Goal: Task Accomplishment & Management: Complete application form

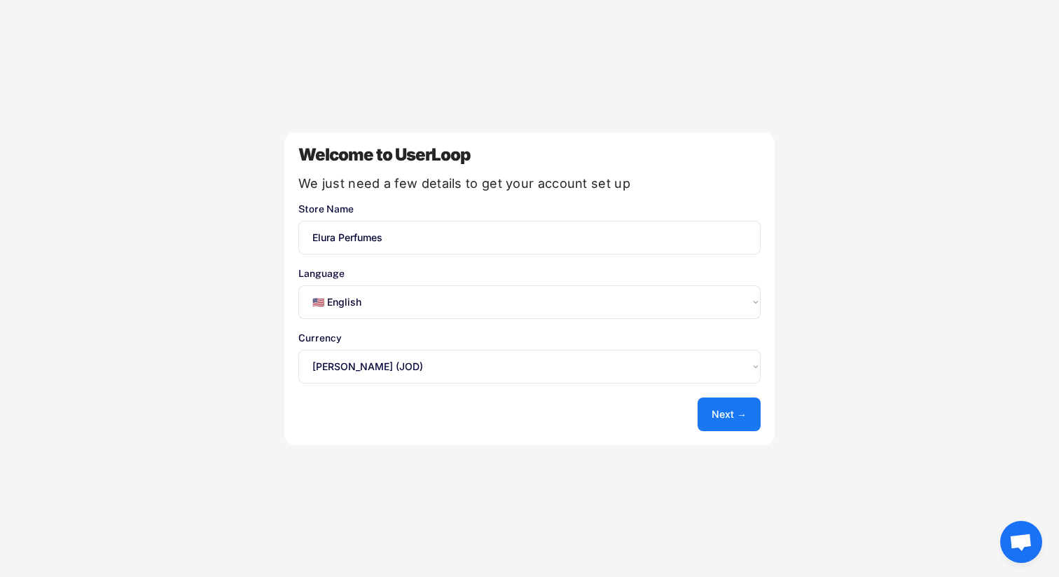
select select ""en""
select select ""1348695171700984260__LOOKUP__1635527639179x604301281414390000""
click at [393, 306] on select "Select an option... 🇺🇸 English 🇫🇷 Français 🇩🇪 Deutsch 🇪🇸 Español" at bounding box center [530, 302] width 462 height 34
click at [747, 409] on button "Next →" at bounding box center [729, 414] width 63 height 34
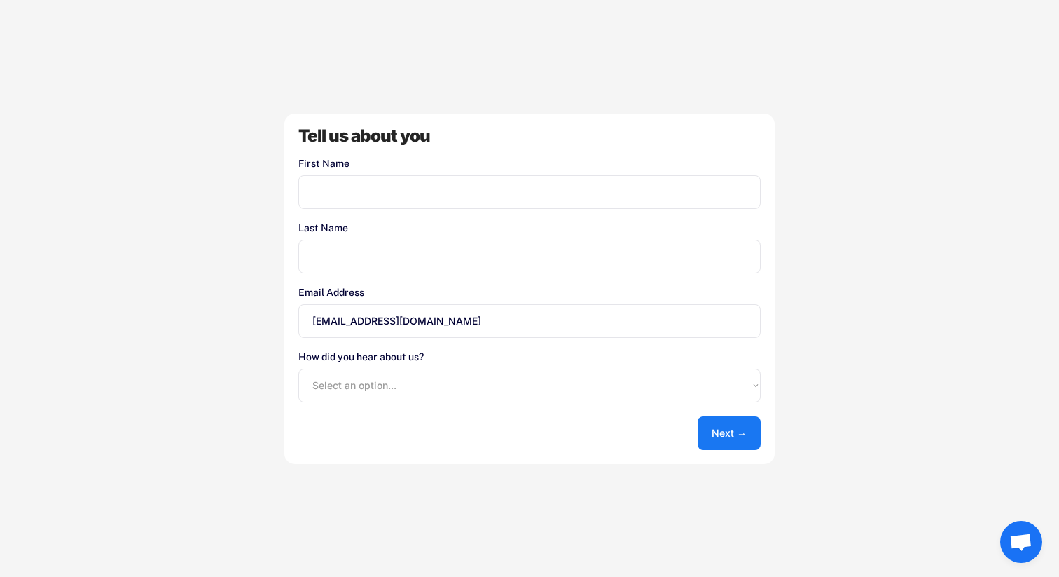
click at [513, 192] on input "input" at bounding box center [530, 192] width 462 height 34
type input "E"
type input "A"
type input "EHAB"
click at [538, 151] on div "Tell us about you First Name Last Name Email Address eluraperfumes@gmail.com Ho…" at bounding box center [529, 289] width 491 height 350
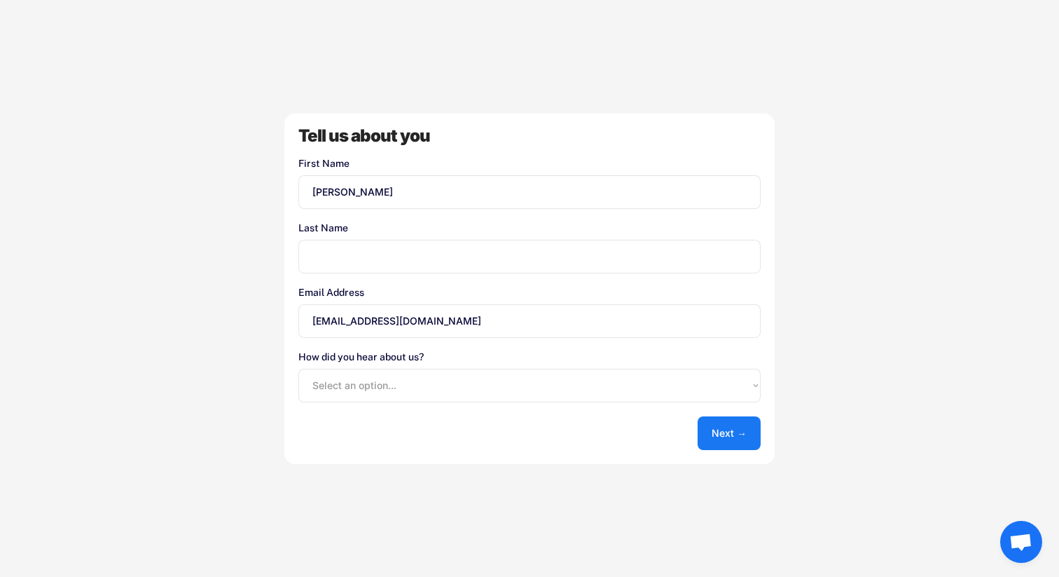
click at [373, 270] on input "input" at bounding box center [530, 257] width 462 height 34
type input "EHAB"
type input "ALAMAWI"
click at [260, 266] on div "Welcome to UserLoop We just need a few details to get your account set up Store…" at bounding box center [529, 288] width 1059 height 577
click at [369, 322] on input "eluraperfumes@gmail.com" at bounding box center [530, 321] width 462 height 34
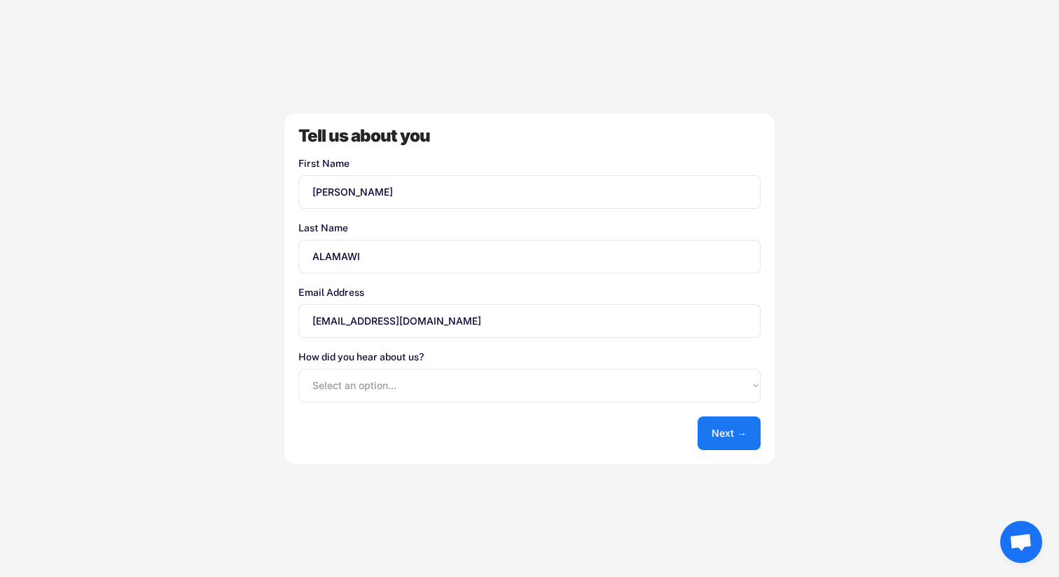
click at [369, 322] on input "eluraperfumes@gmail.com" at bounding box center [530, 321] width 462 height 34
click at [362, 322] on input "ehab@gmail.com" at bounding box center [530, 321] width 462 height 34
type input "ehab@01hive.com"
click at [247, 303] on div "Welcome to UserLoop We just need a few details to get your account set up Store…" at bounding box center [529, 288] width 1059 height 577
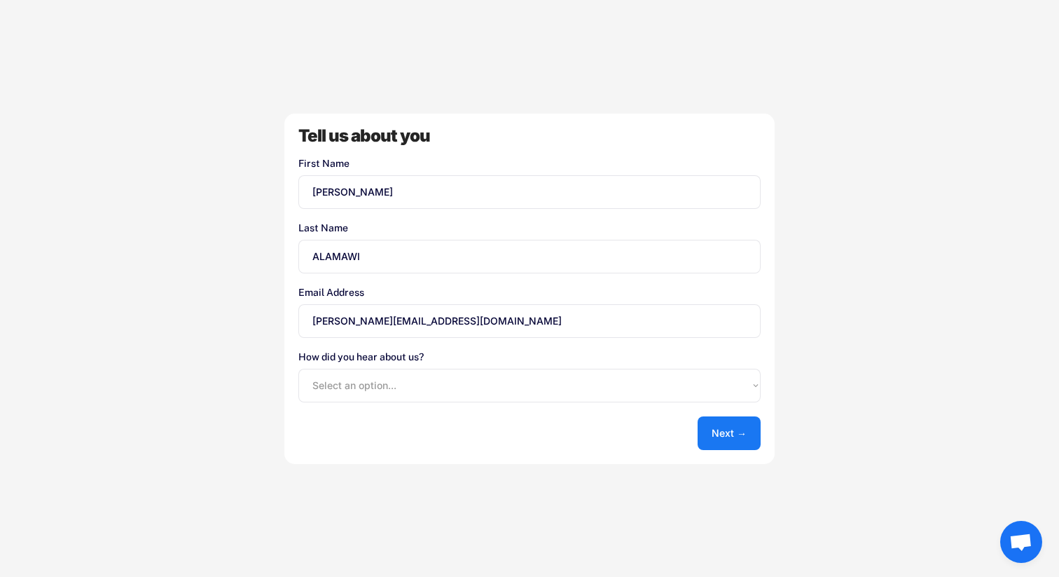
click at [393, 378] on select "Select an option... Shopify App Store Google UserLoop Blog Referred by a friend…" at bounding box center [530, 386] width 462 height 34
select select ""other""
click at [299, 369] on select "Select an option... Shopify App Store Google UserLoop Blog Referred by a friend…" at bounding box center [530, 386] width 462 height 34
click at [718, 430] on button "Next →" at bounding box center [729, 433] width 63 height 34
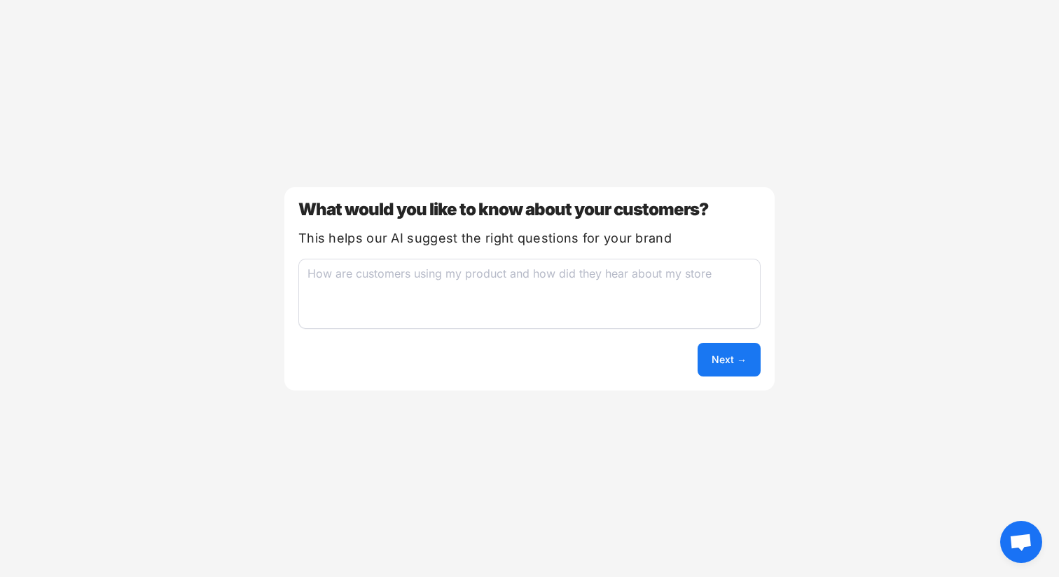
click at [729, 366] on button "Next →" at bounding box center [729, 360] width 63 height 34
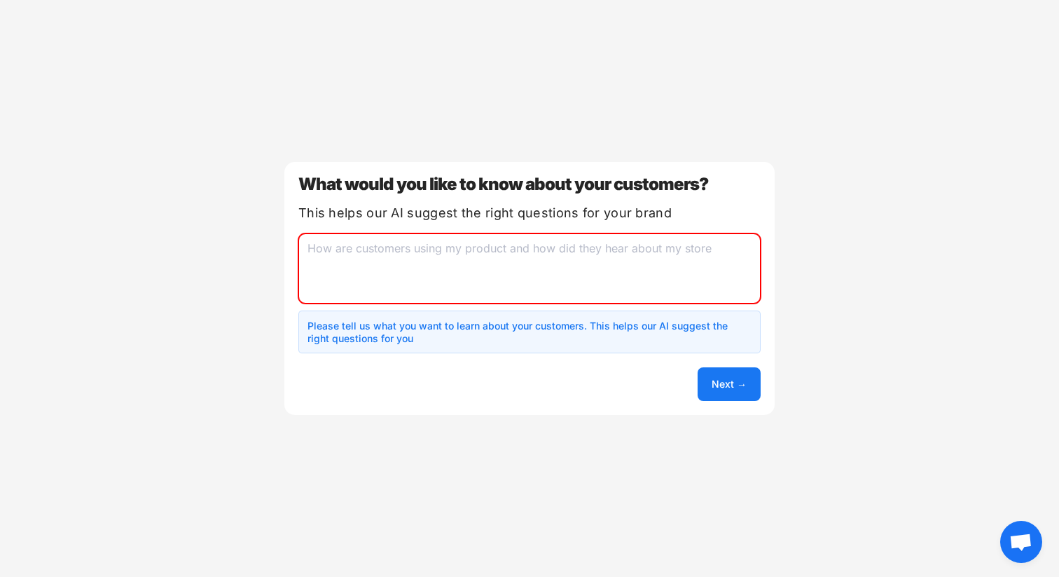
click at [596, 260] on textarea at bounding box center [530, 268] width 462 height 70
drag, startPoint x: 402, startPoint y: 188, endPoint x: 660, endPoint y: 186, distance: 257.9
click at [660, 186] on div "What would you like to know about your customers?" at bounding box center [530, 184] width 462 height 17
click at [519, 265] on textarea at bounding box center [530, 268] width 462 height 70
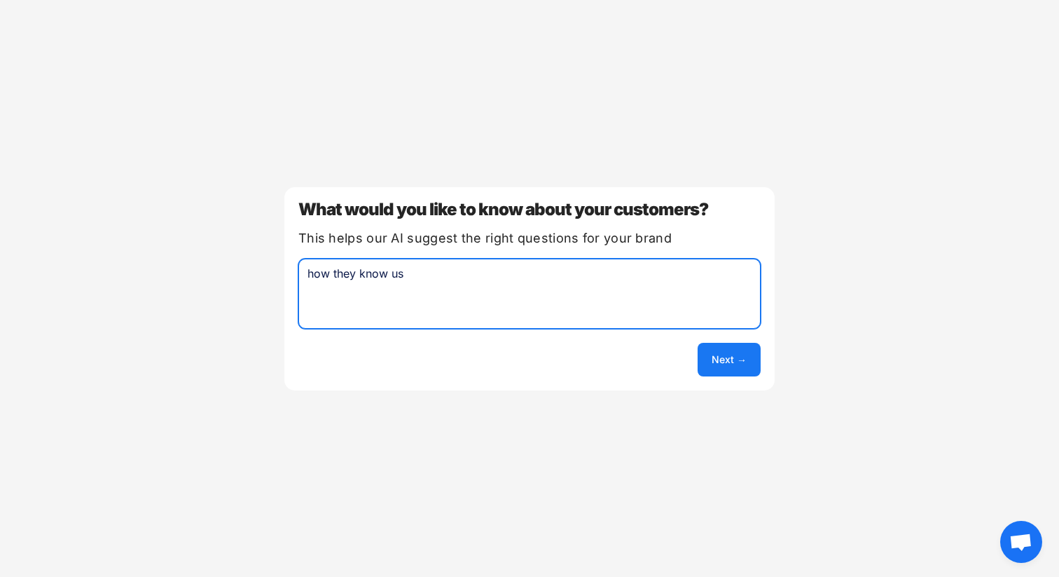
type textarea "how they know us"
click at [720, 366] on button "Next →" at bounding box center [729, 360] width 63 height 34
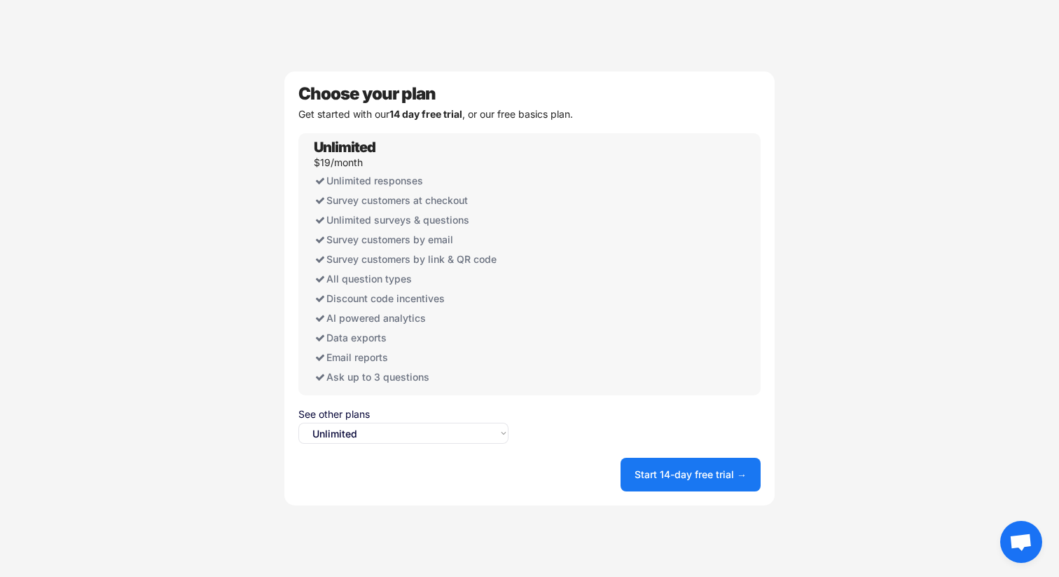
click at [462, 433] on select "Select an option... Unlimited Free" at bounding box center [404, 433] width 210 height 21
select select ""free0""
click at [299, 423] on select "Select an option... Unlimited Free" at bounding box center [404, 433] width 210 height 21
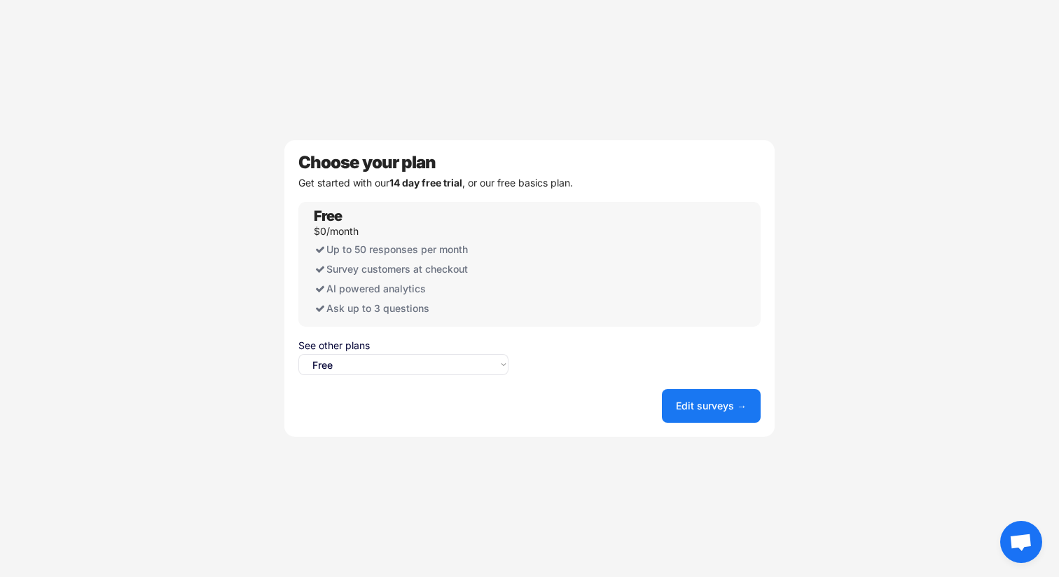
click at [647, 385] on div "Choose your plan Get started with our 14 day free trial , or our free basics pl…" at bounding box center [529, 288] width 491 height 296
click at [705, 409] on button "Edit surveys →" at bounding box center [711, 406] width 99 height 34
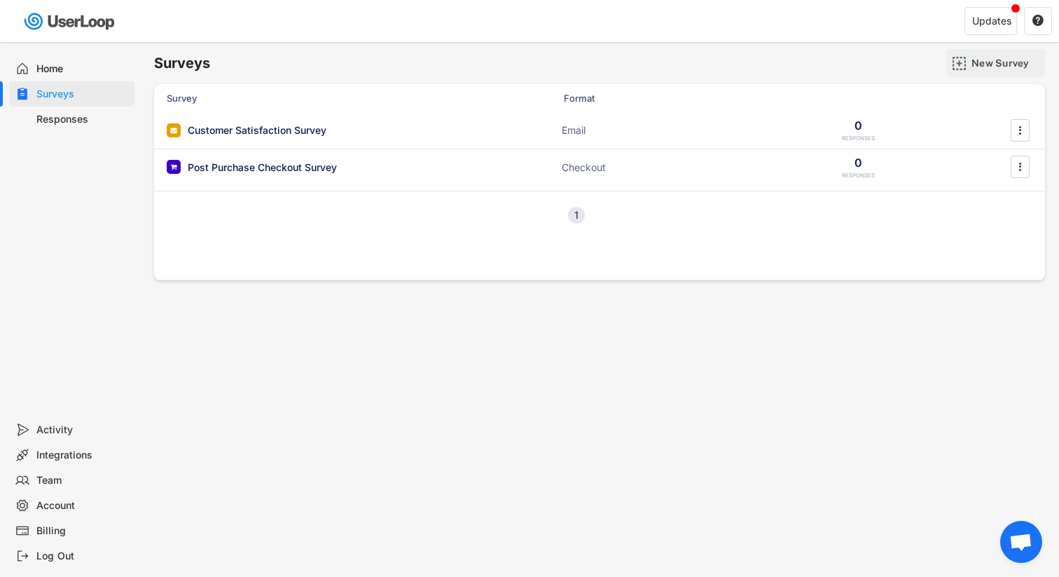
click at [983, 60] on div "New Survey" at bounding box center [1007, 63] width 70 height 13
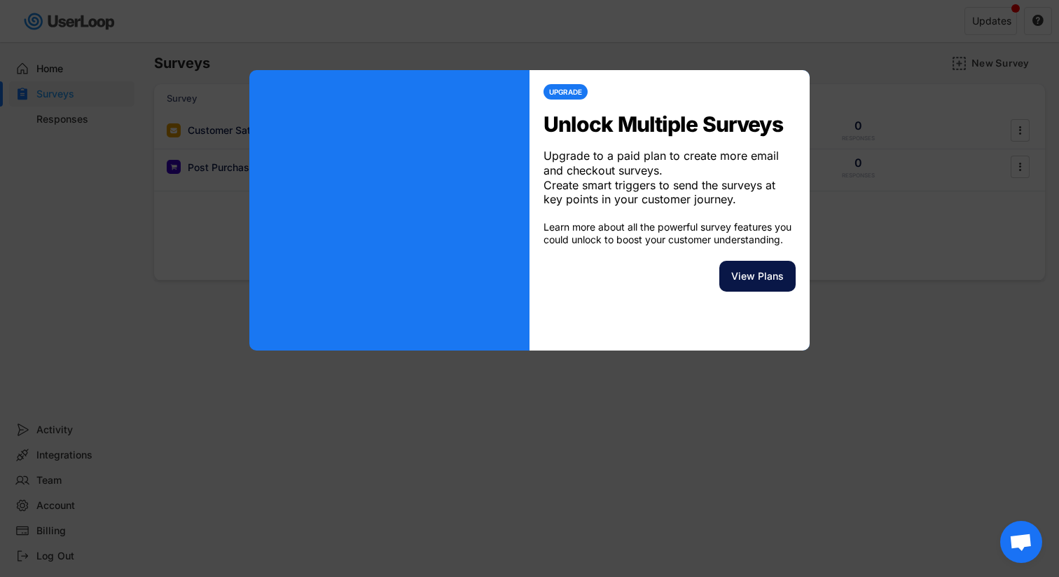
click at [754, 291] on button "View Plans" at bounding box center [758, 276] width 76 height 31
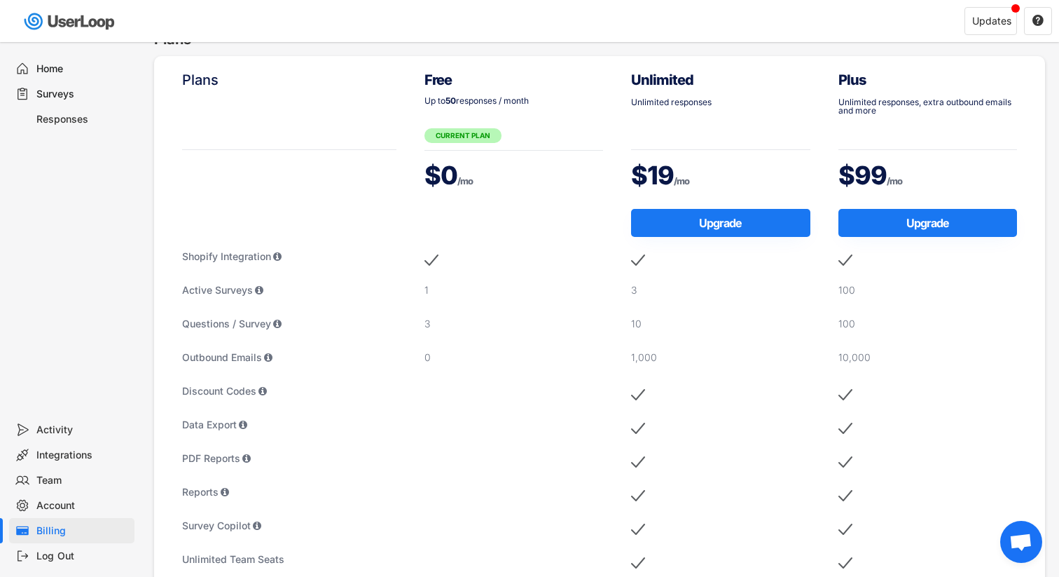
scroll to position [20, 0]
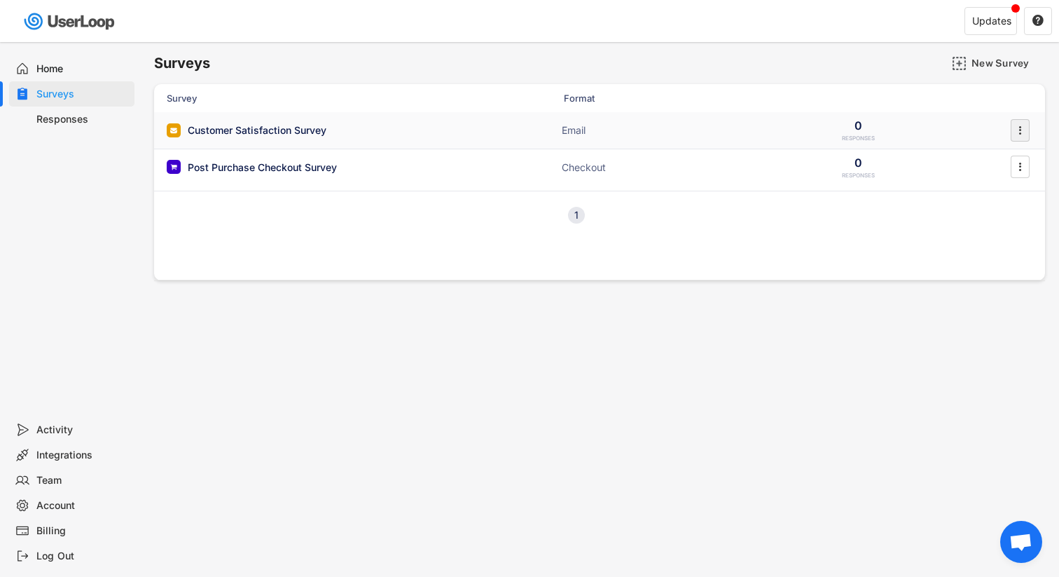
click at [1024, 125] on icon "" at bounding box center [1020, 130] width 14 height 21
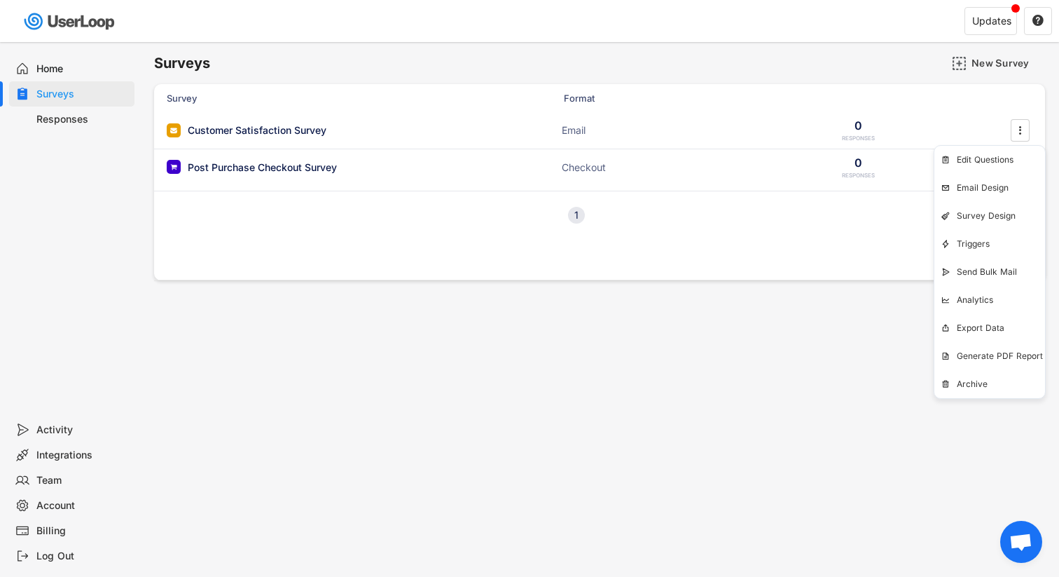
click at [792, 373] on div "Surveys New Survey Survey Format Customer Satisfaction Survey Email 0 RESPONSES…" at bounding box center [599, 379] width 919 height 675
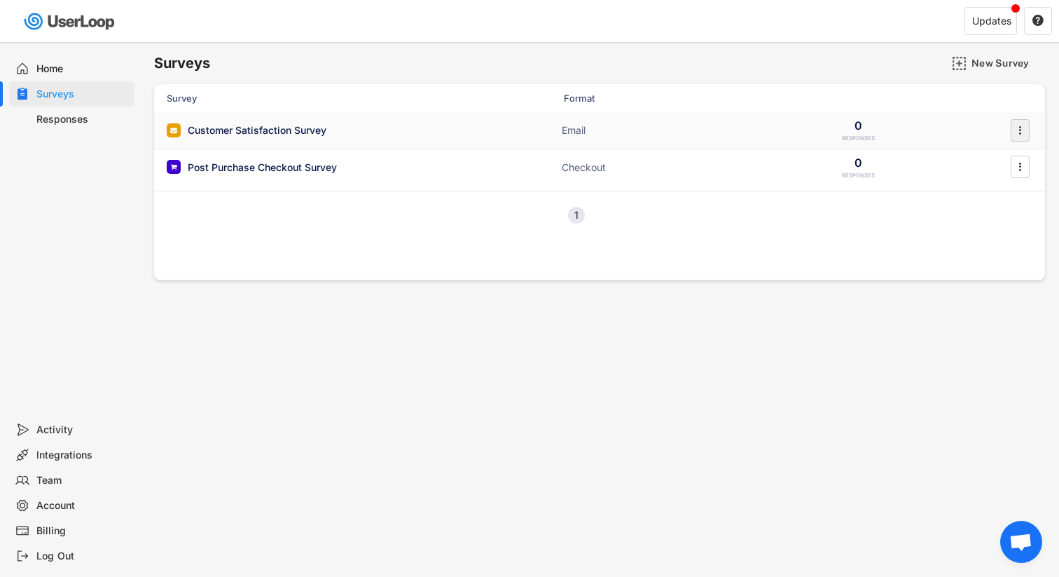
click at [1021, 128] on text "" at bounding box center [1021, 130] width 3 height 15
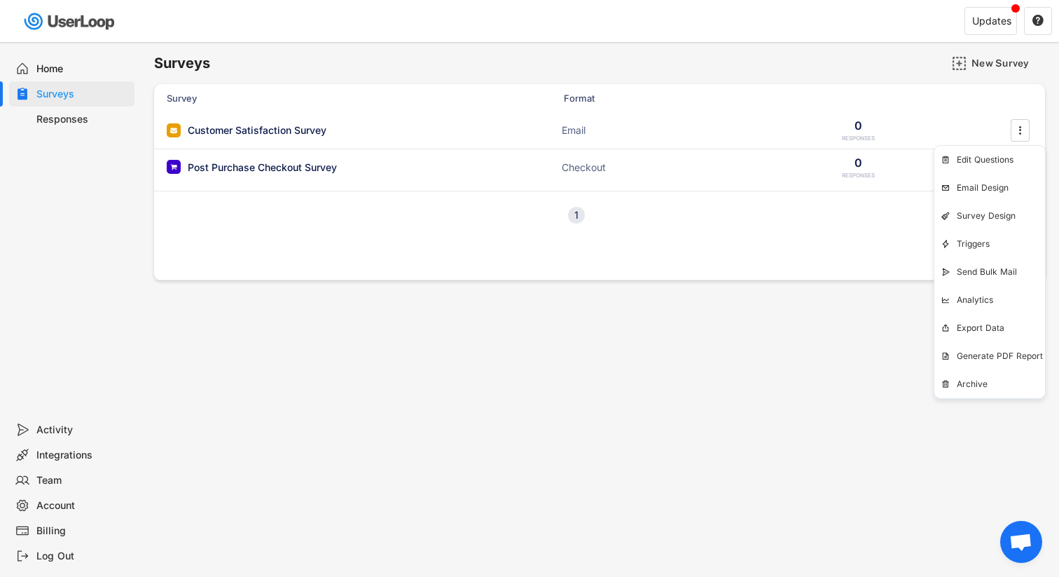
click at [745, 371] on div "Surveys New Survey Survey Format Customer Satisfaction Survey Email 0 RESPONSES…" at bounding box center [599, 379] width 919 height 675
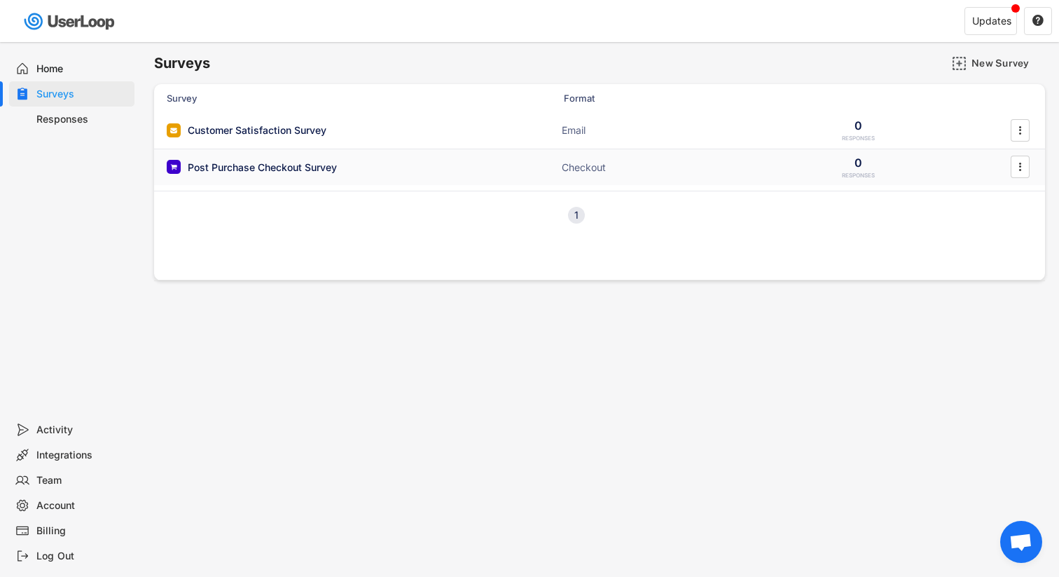
click at [341, 167] on div "Post Purchase Checkout Survey" at bounding box center [307, 167] width 280 height 14
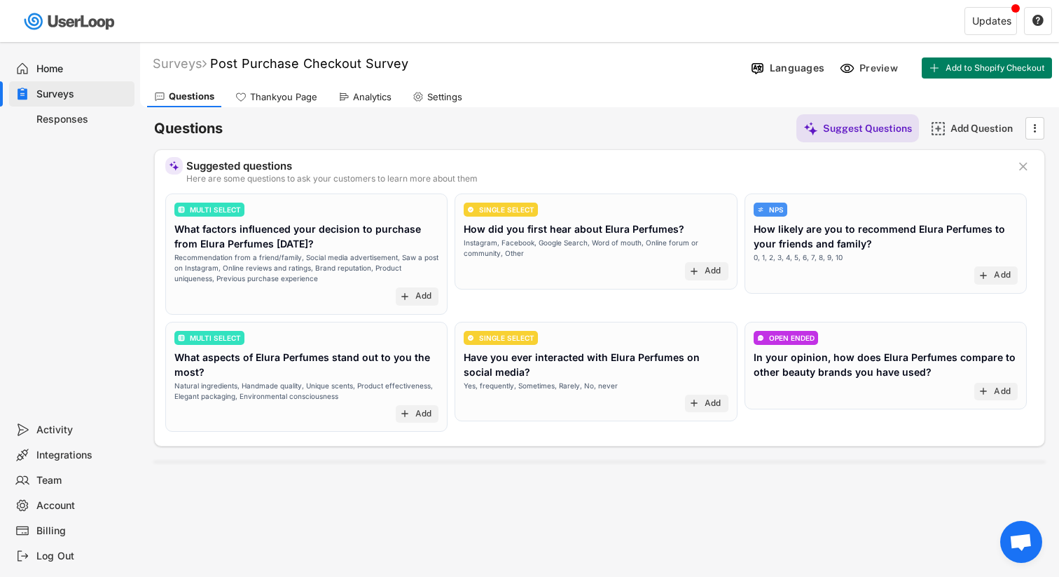
click at [738, 132] on div "Questions Suggest Questions Add Question " at bounding box center [599, 128] width 891 height 28
click at [683, 109] on div "Questions Suggest Questions Add Question  Suggested questions Here are some qu…" at bounding box center [599, 283] width 891 height 353
click at [676, 149] on div "Suggested questions Here are some questions to ask your customers to learn more…" at bounding box center [599, 297] width 891 height 297
click at [870, 67] on div "Preview" at bounding box center [881, 68] width 42 height 13
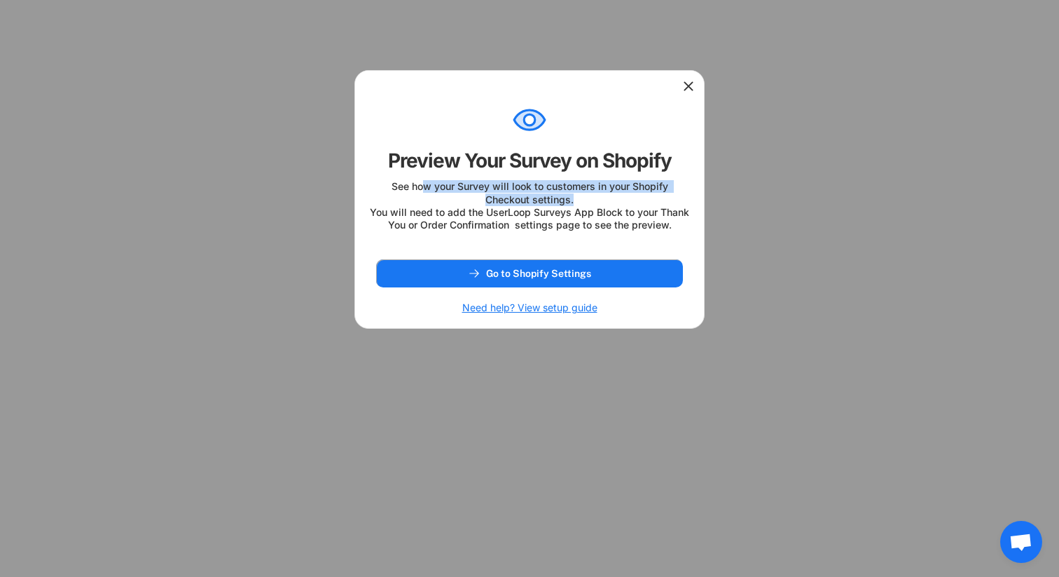
drag, startPoint x: 422, startPoint y: 190, endPoint x: 601, endPoint y: 200, distance: 179.7
click at [601, 200] on div "See how your Survey will look to customers in your Shopify Checkout settings. Y…" at bounding box center [529, 205] width 321 height 51
click at [602, 199] on div "See how your Survey will look to customers in your Shopify Checkout settings. Y…" at bounding box center [529, 205] width 321 height 51
drag, startPoint x: 525, startPoint y: 230, endPoint x: 579, endPoint y: 233, distance: 54.7
click at [556, 231] on div "See how your Survey will look to customers in your Shopify Checkout settings. Y…" at bounding box center [529, 205] width 321 height 51
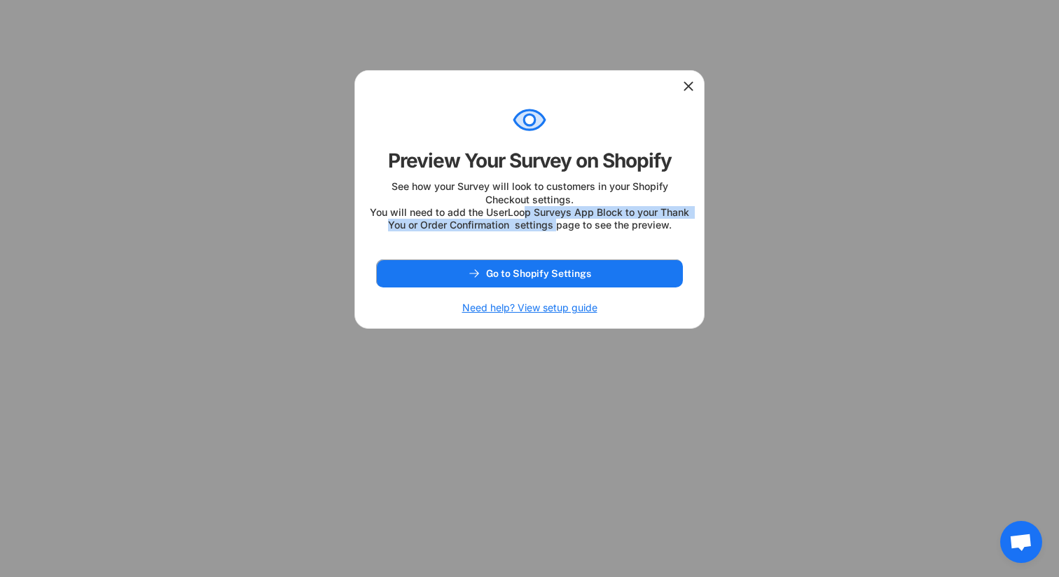
click at [583, 231] on div "See how your Survey will look to customers in your Shopify Checkout settings. Y…" at bounding box center [529, 205] width 321 height 51
click at [687, 86] on icon at bounding box center [689, 86] width 14 height 14
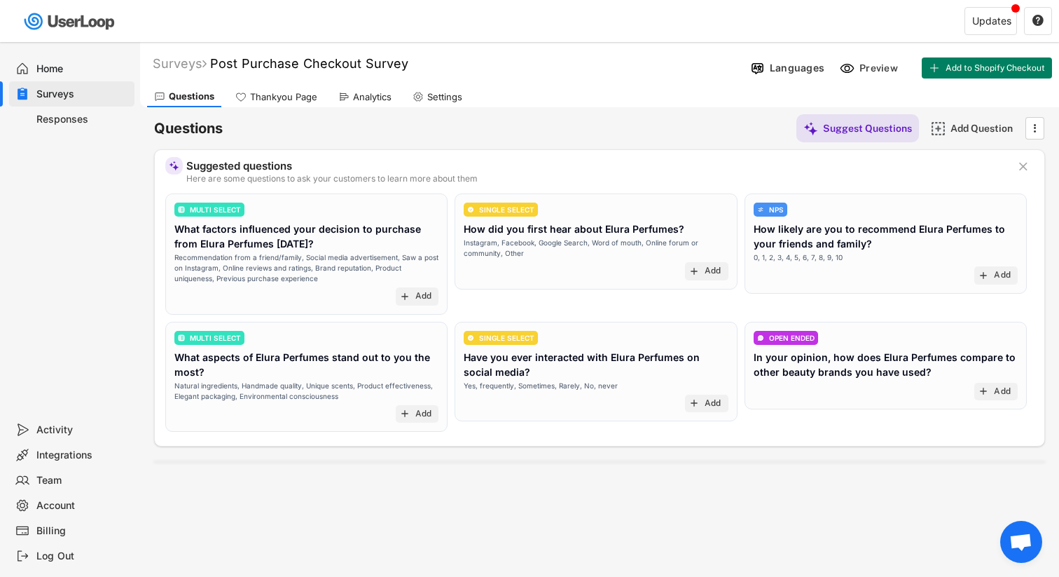
click at [652, 127] on div "Questions Suggest Questions Add Question " at bounding box center [599, 128] width 891 height 28
